Goal: Task Accomplishment & Management: Use online tool/utility

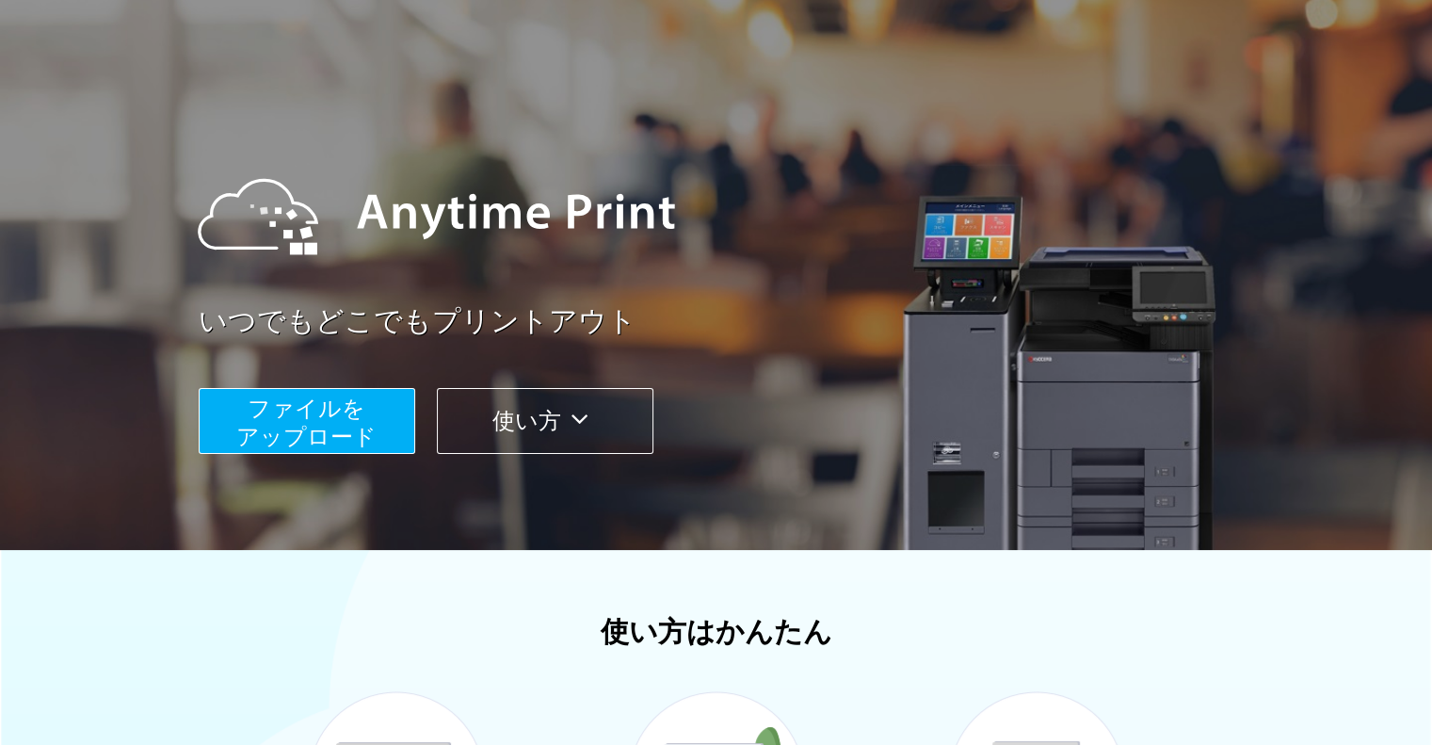
scroll to position [94, 0]
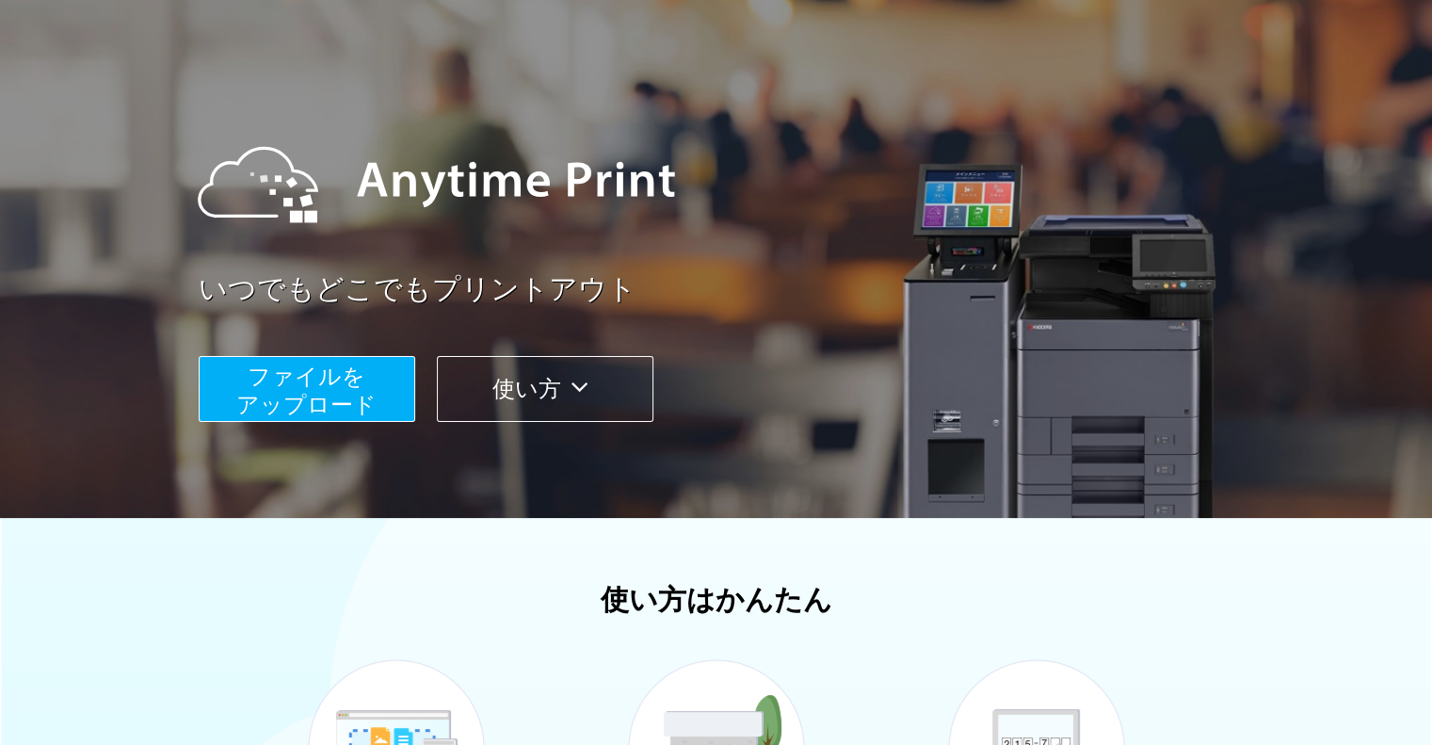
click at [393, 402] on button "ファイルを ​​アップロード" at bounding box center [307, 389] width 217 height 66
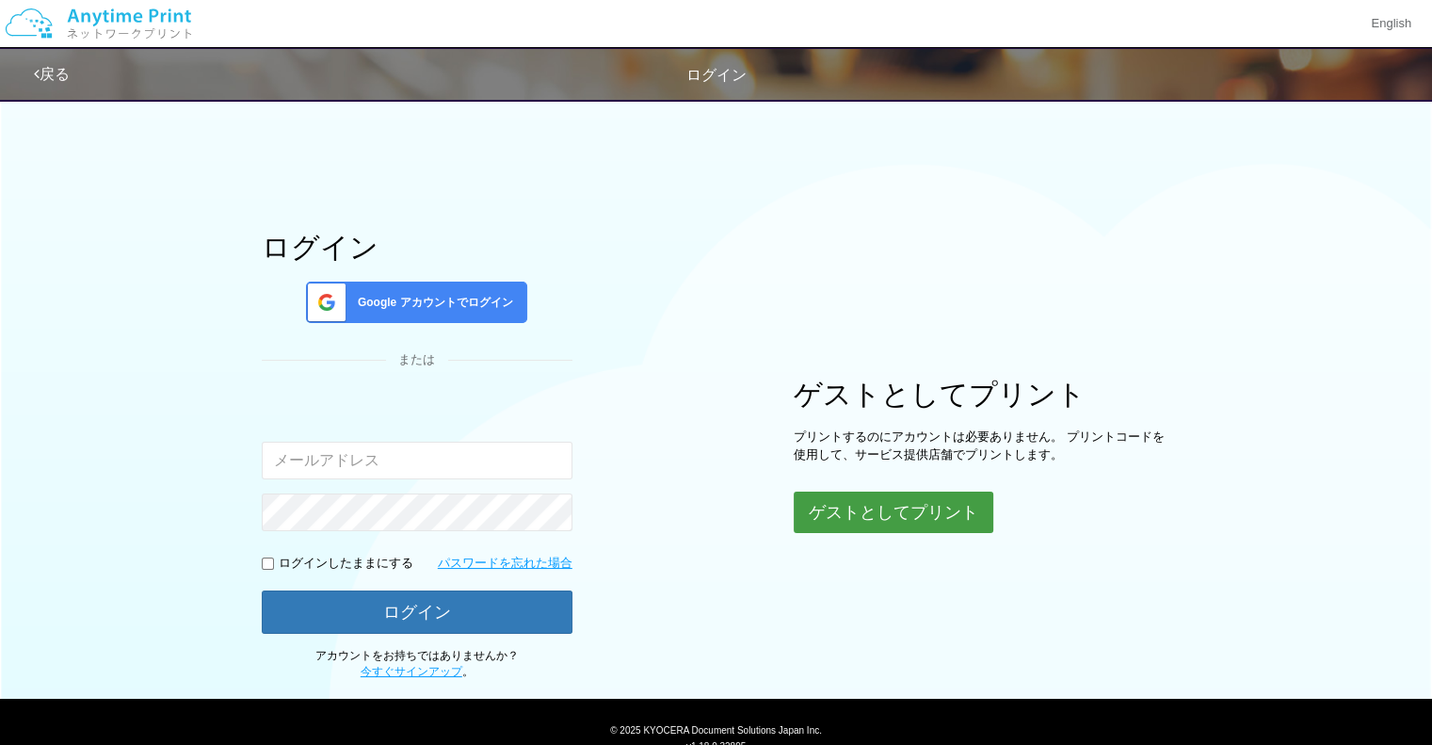
click at [877, 511] on button "ゲストとしてプリント" at bounding box center [894, 512] width 200 height 41
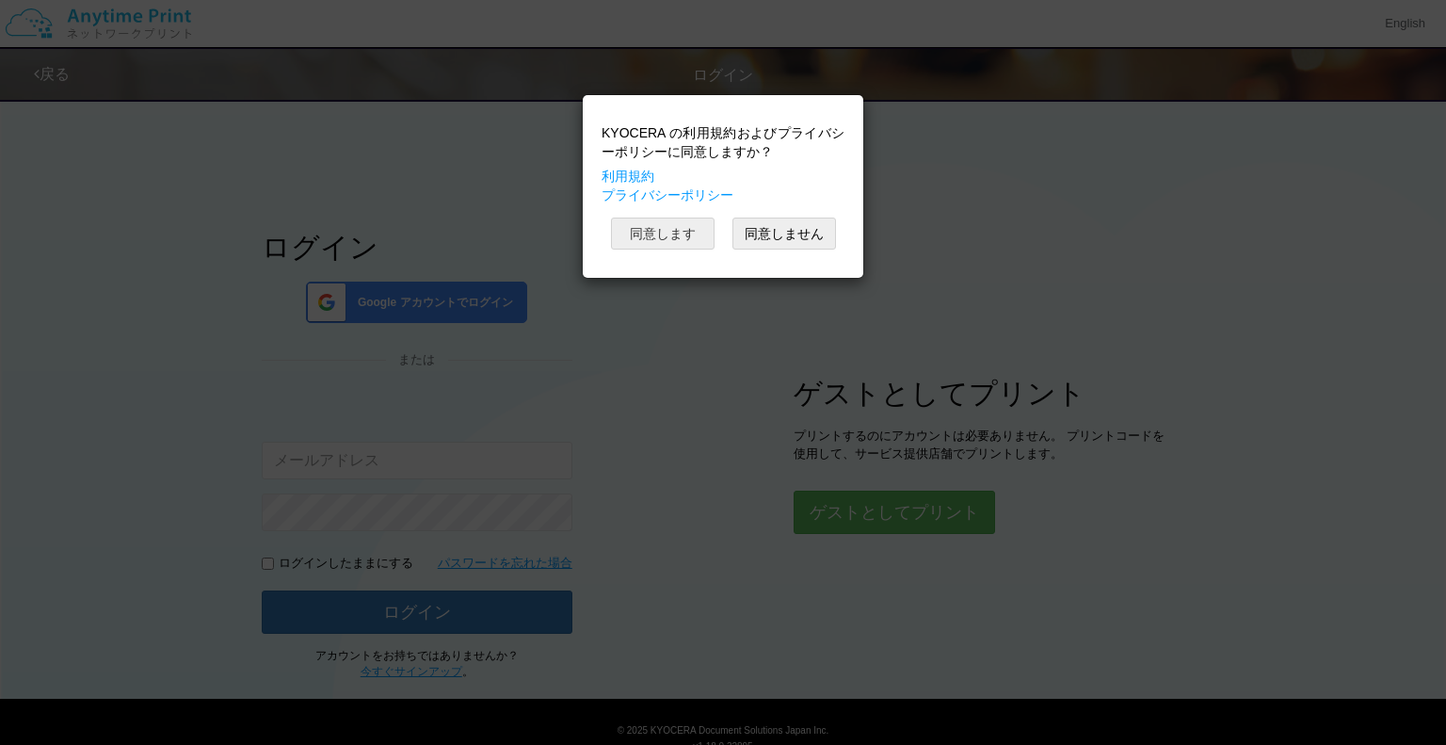
click at [681, 238] on button "同意します" at bounding box center [663, 234] width 104 height 32
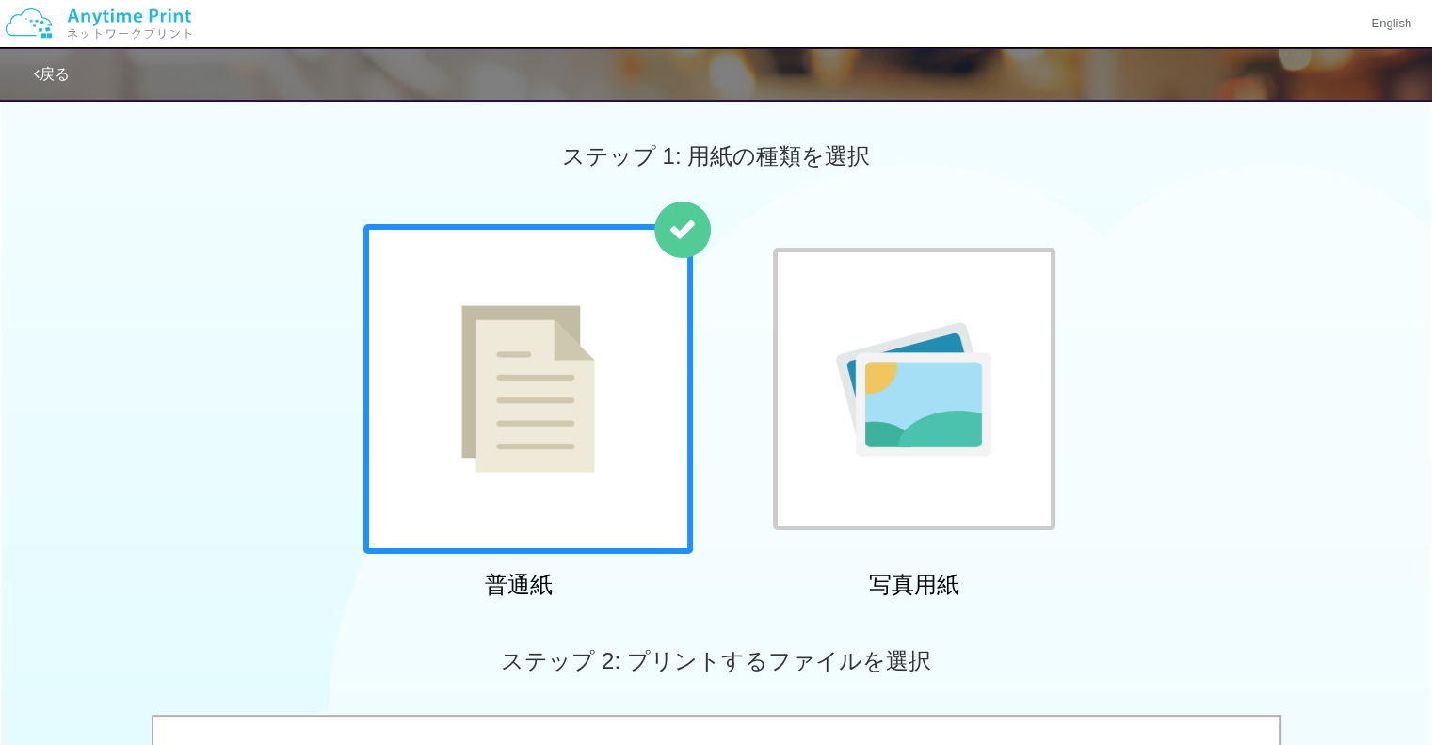
click at [610, 425] on div at bounding box center [528, 389] width 330 height 330
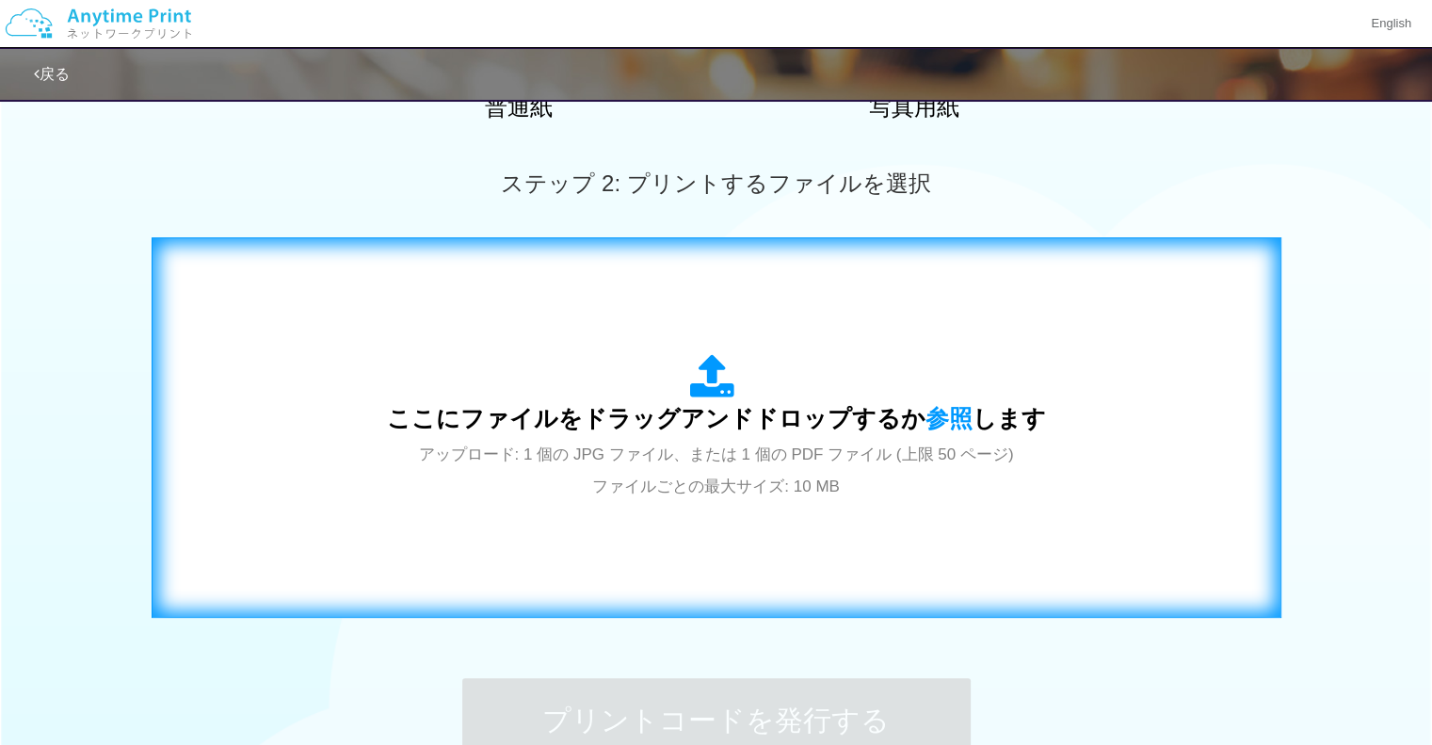
scroll to position [565, 0]
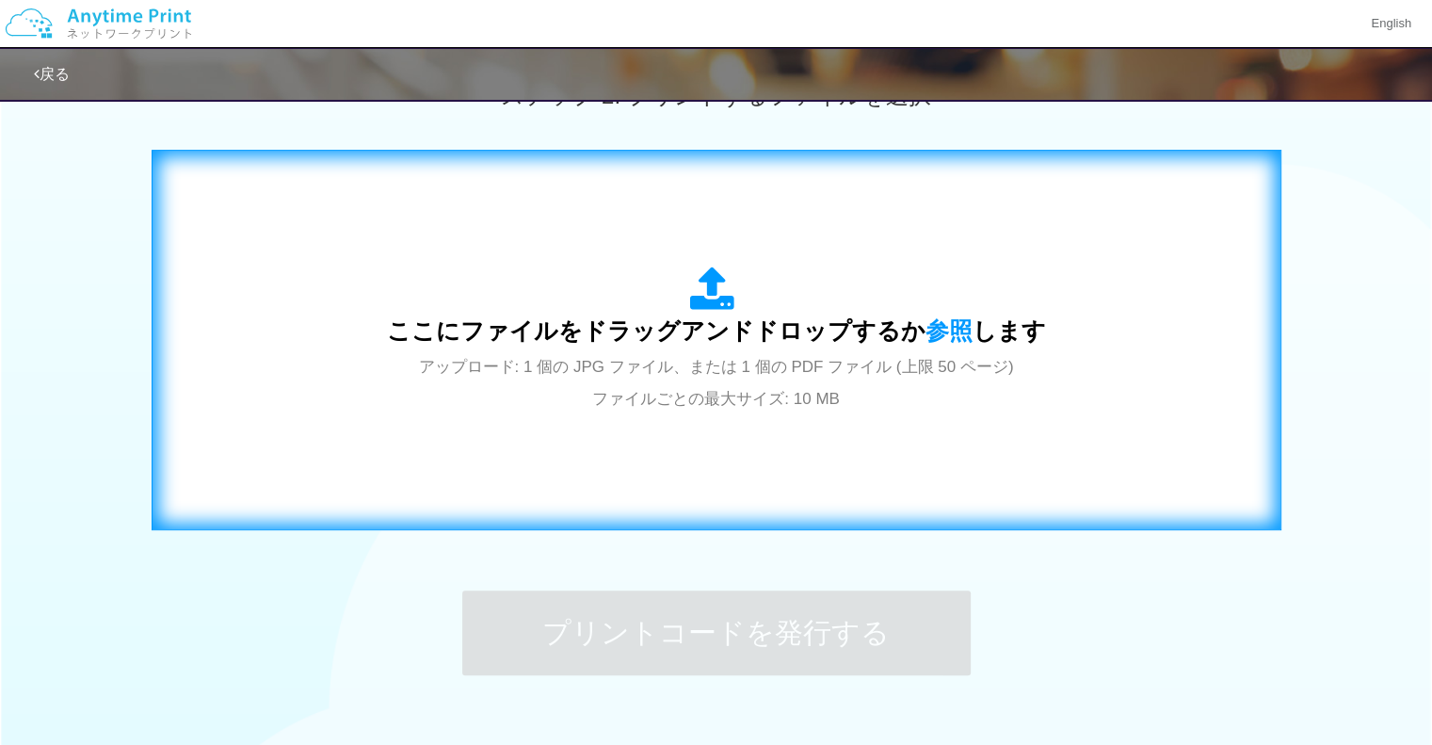
click at [656, 364] on span "アップロード: 1 個の JPG ファイル、または 1 個の PDF ファイル (上限 50 ページ) ファイルごとの最大サイズ: 10 MB" at bounding box center [716, 383] width 595 height 50
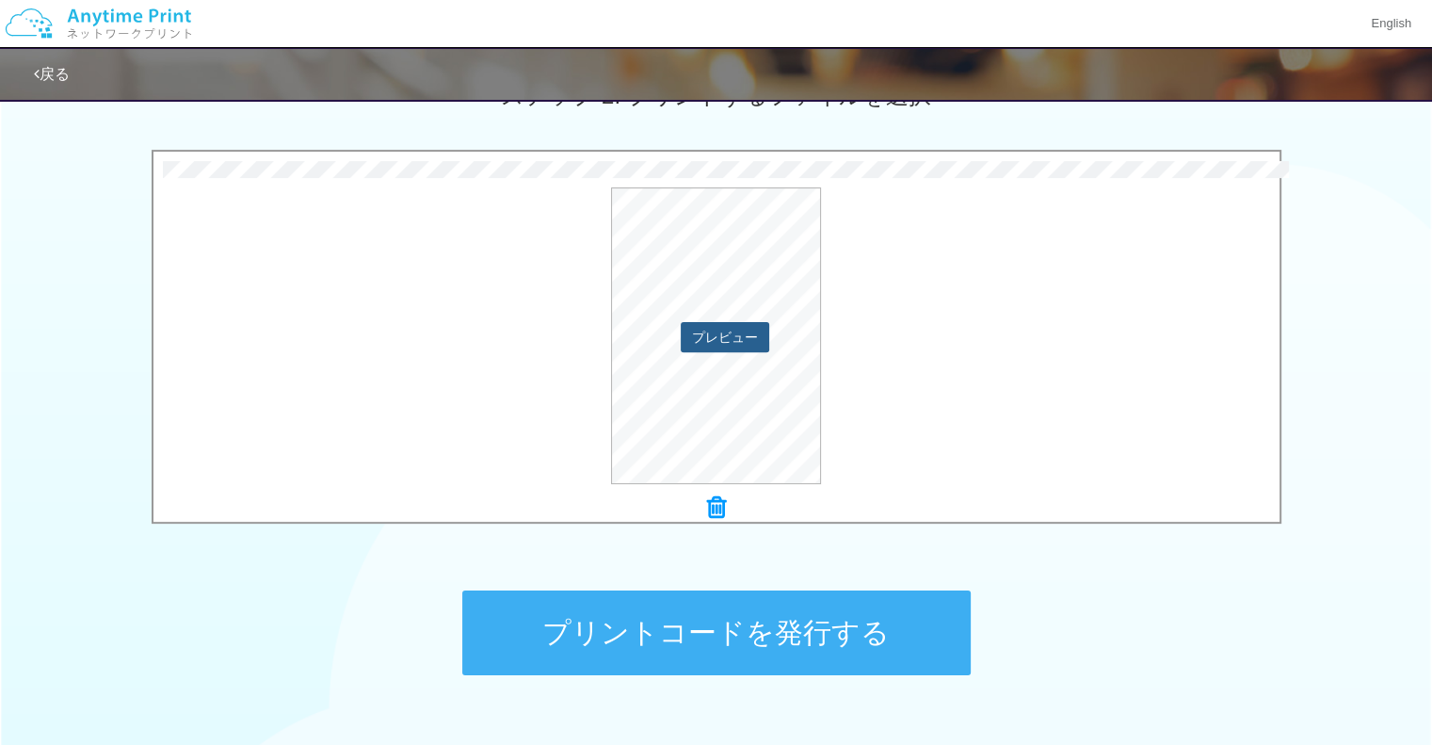
click at [723, 347] on button "プレビュー" at bounding box center [725, 337] width 89 height 30
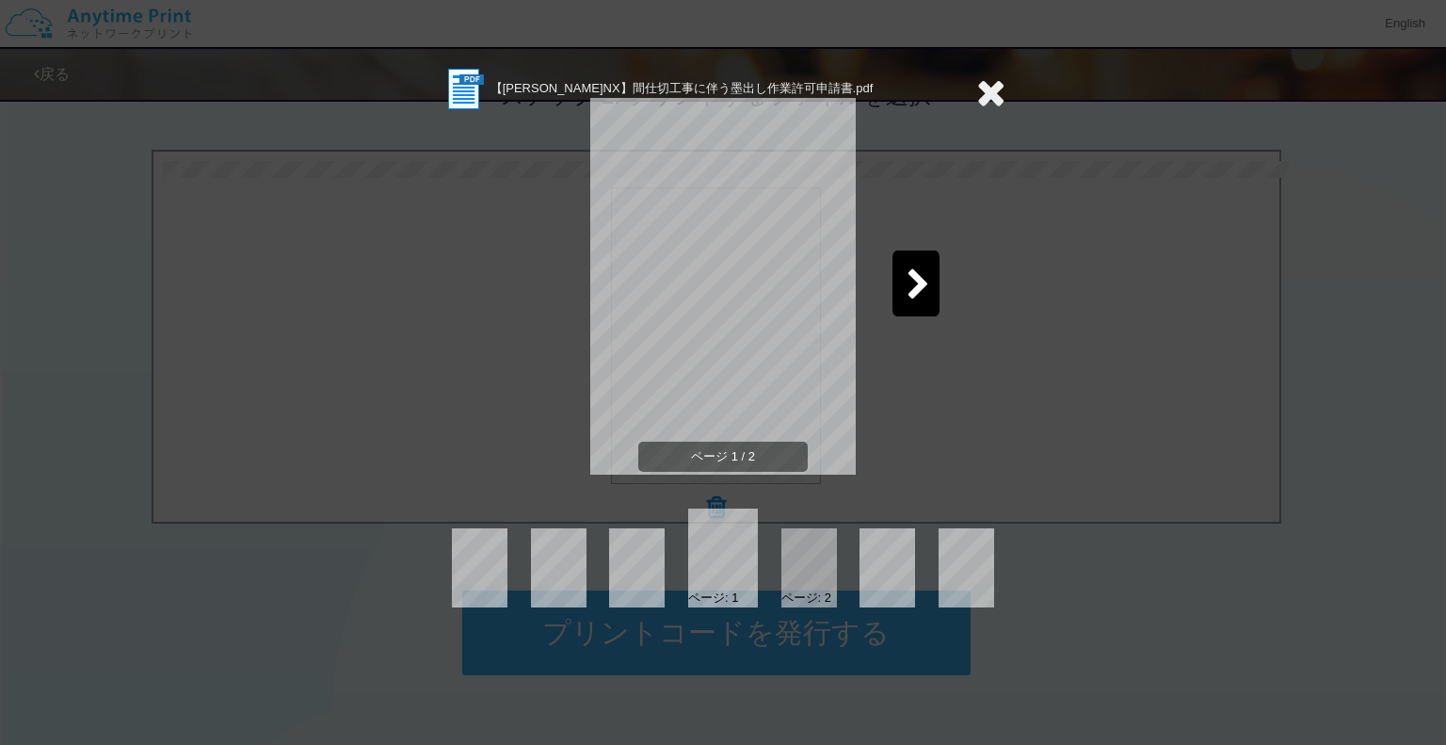
click at [909, 282] on icon at bounding box center [919, 285] width 24 height 33
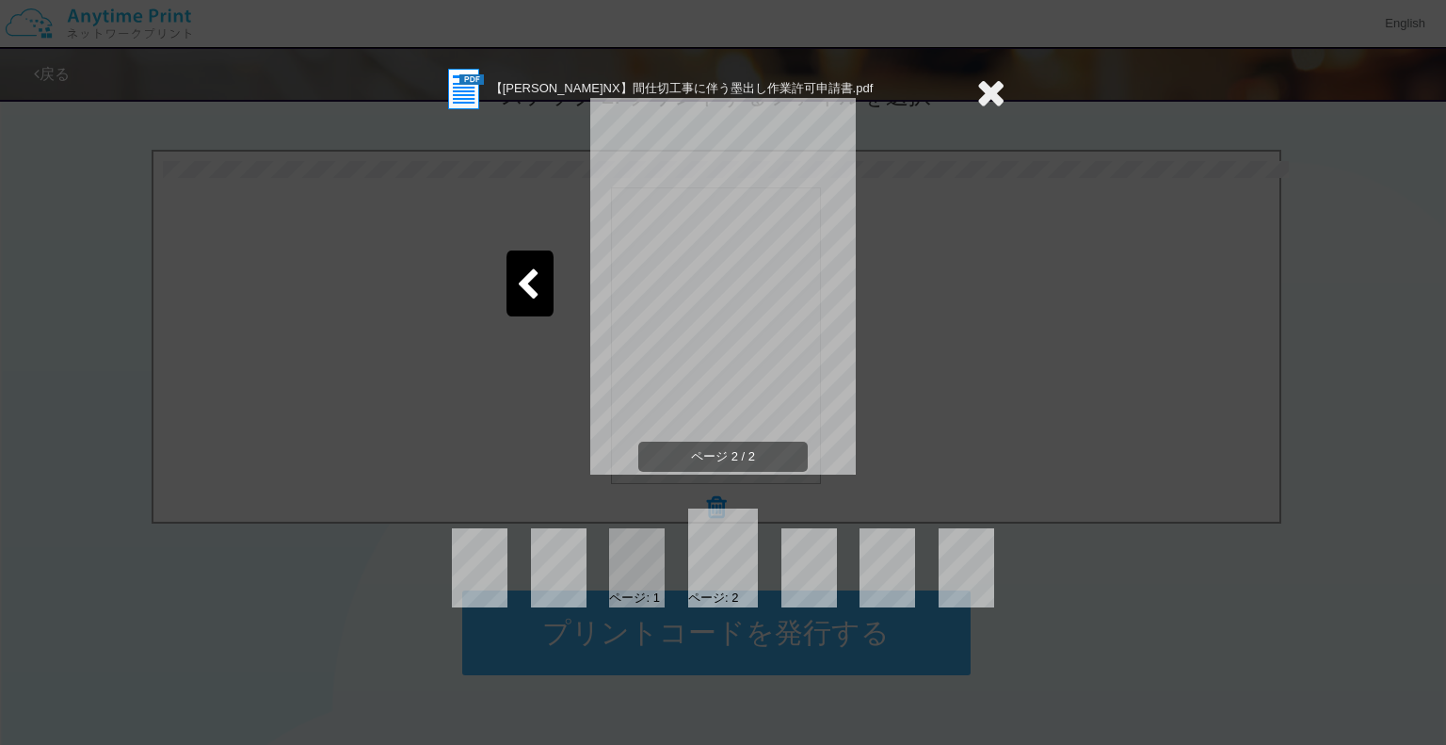
click at [457, 359] on div "ページ 2 / 2" at bounding box center [723, 301] width 565 height 377
click at [963, 112] on section "【[PERSON_NAME]NX】間仕切工事に伴う墨出し作業許可申請書.pdf" at bounding box center [723, 89] width 565 height 47
click at [984, 91] on icon at bounding box center [991, 92] width 29 height 38
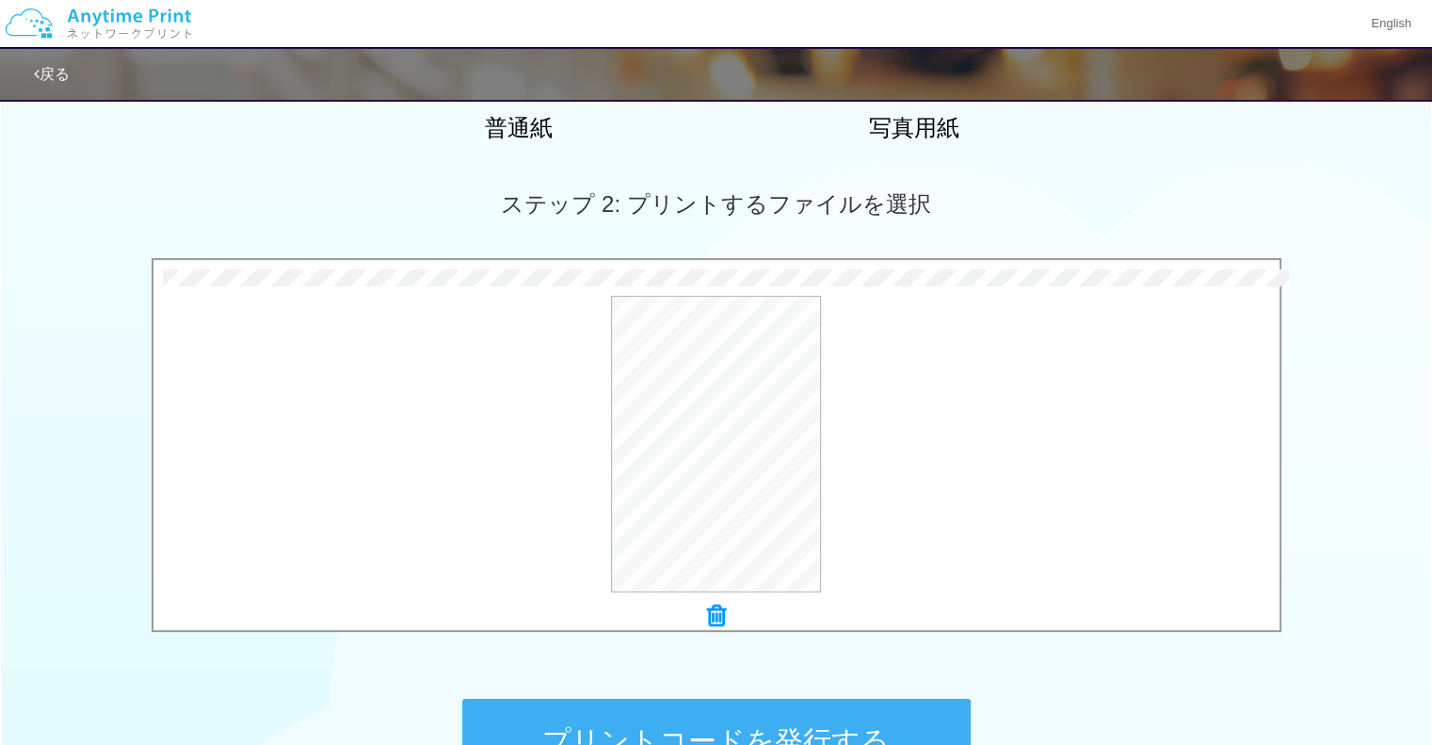
scroll to position [686, 0]
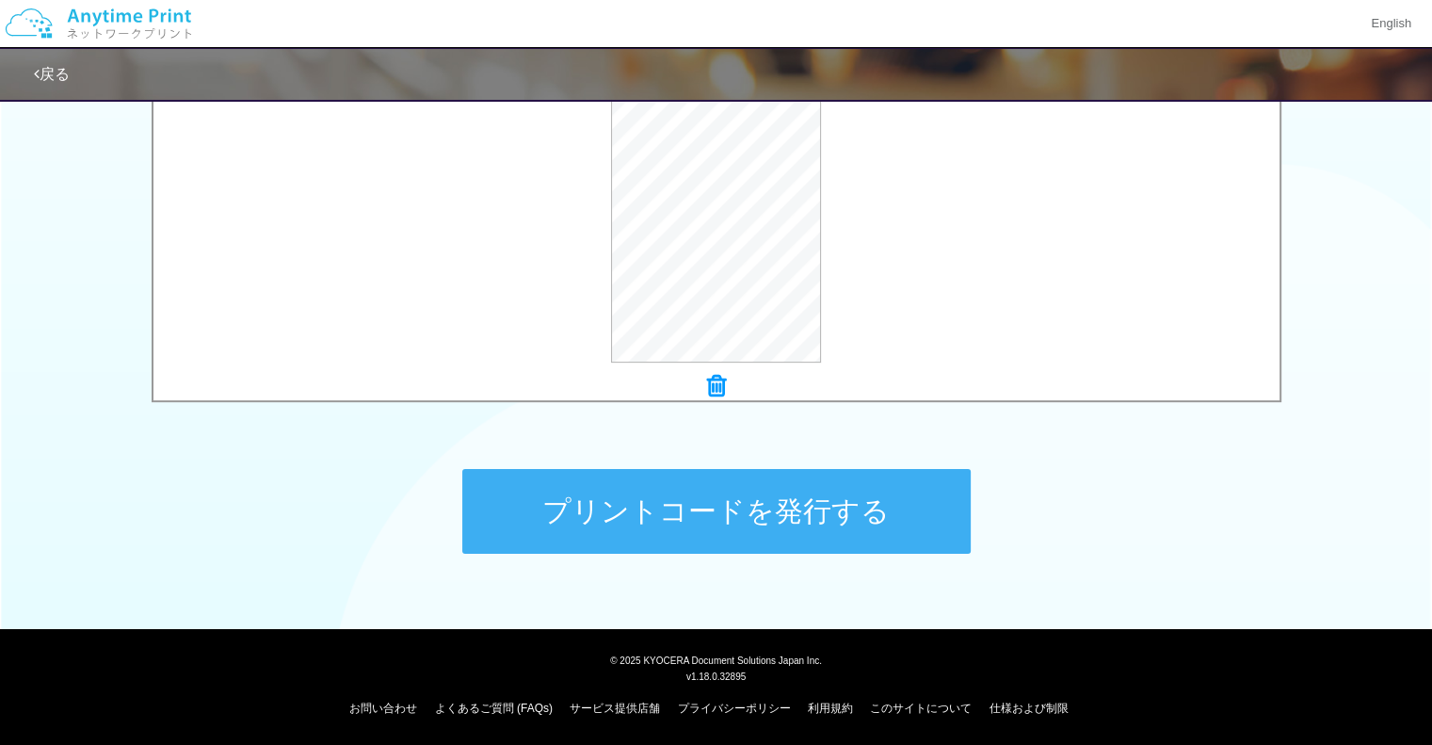
click at [757, 505] on button "プリントコードを発行する" at bounding box center [716, 511] width 508 height 85
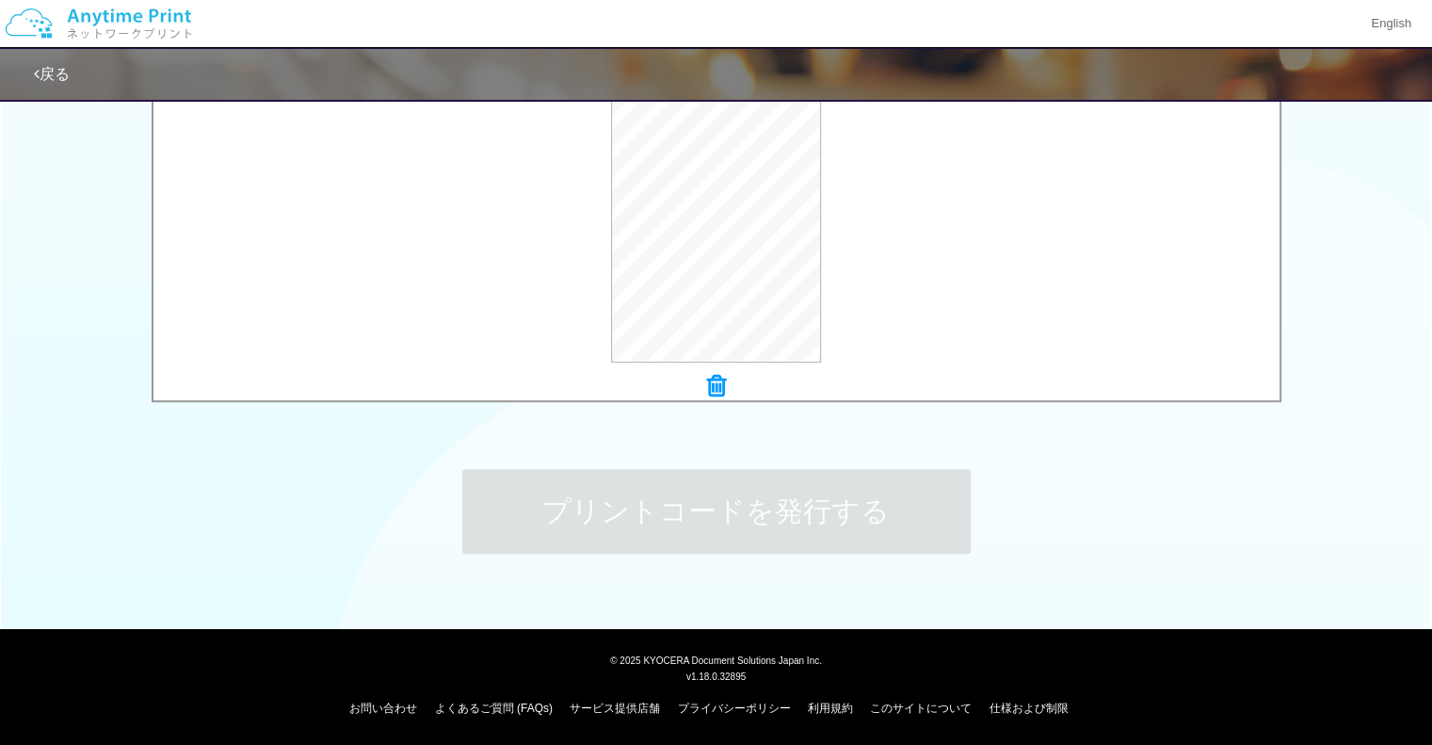
scroll to position [0, 0]
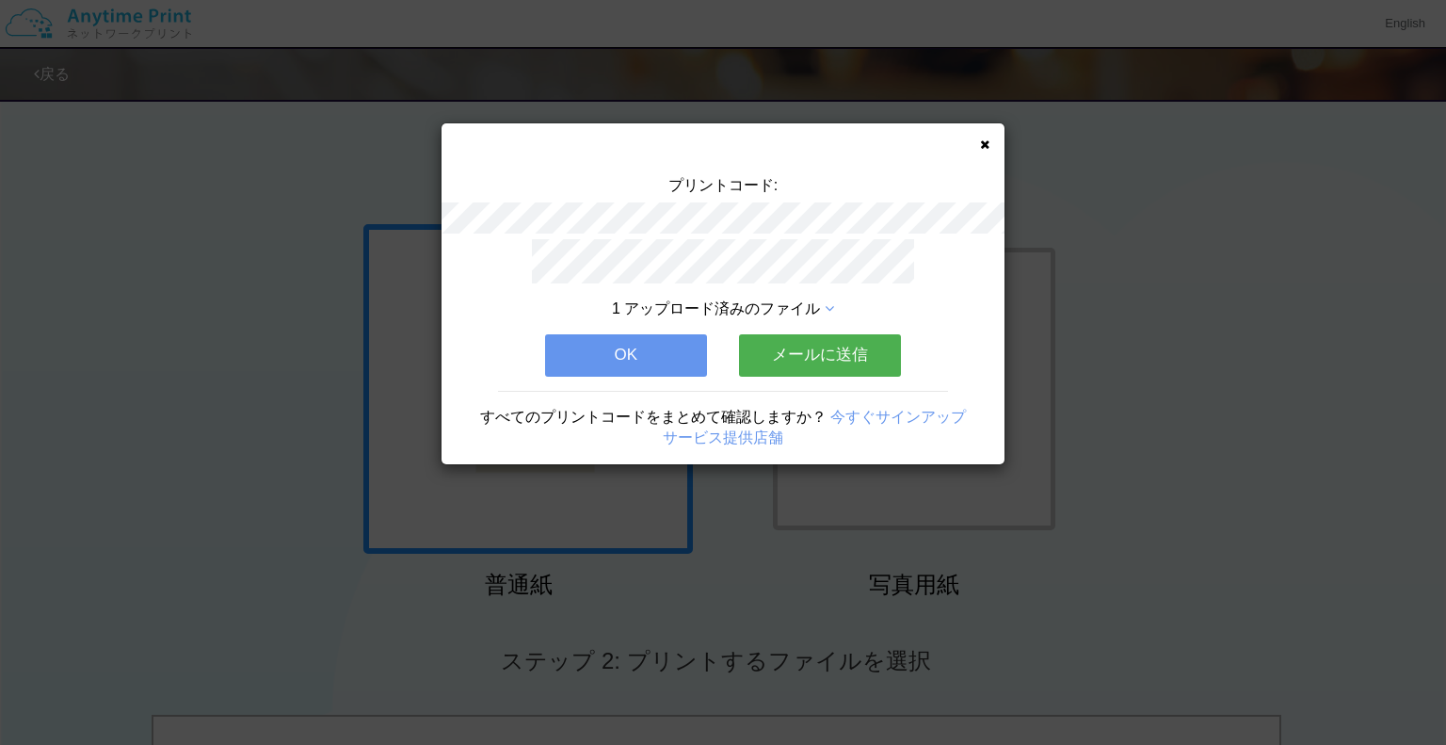
click at [599, 335] on button "OK" at bounding box center [626, 354] width 162 height 41
